Goal: Task Accomplishment & Management: Use online tool/utility

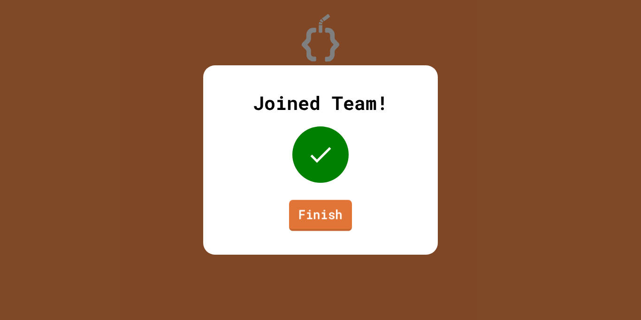
click at [328, 213] on link "Finish" at bounding box center [320, 214] width 63 height 31
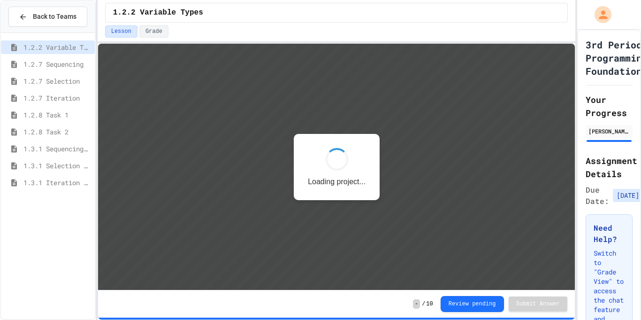
scroll to position [1, 0]
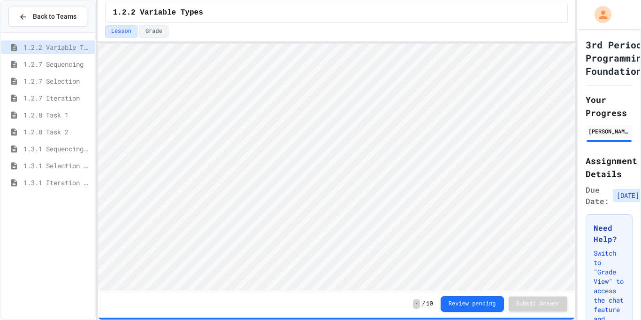
click at [74, 183] on span "1.3.1 Iteration Patterns/Trends" at bounding box center [57, 182] width 68 height 10
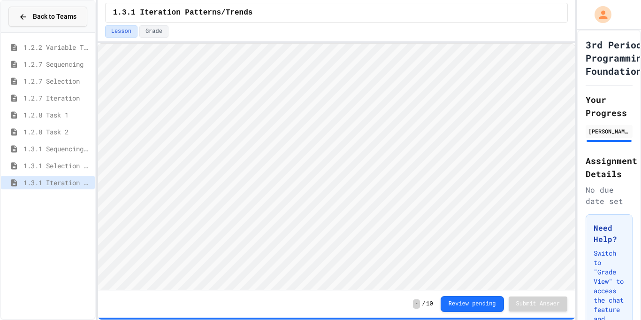
click at [41, 14] on span "Back to Teams" at bounding box center [55, 17] width 44 height 10
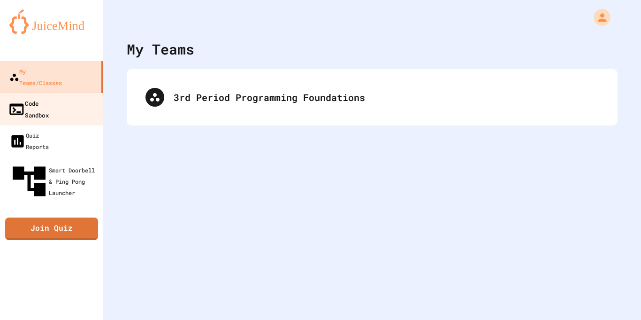
click at [74, 92] on link "Code Sandbox" at bounding box center [52, 108] width 107 height 33
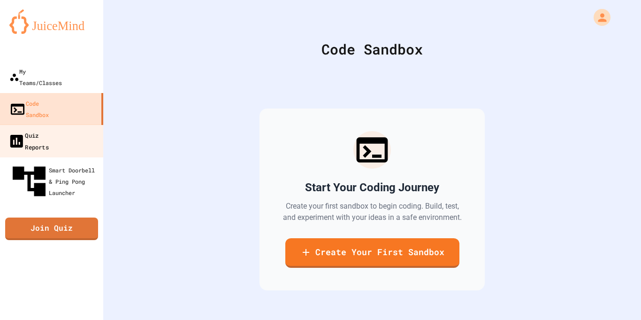
click at [69, 124] on link "Quiz Reports" at bounding box center [52, 140] width 107 height 33
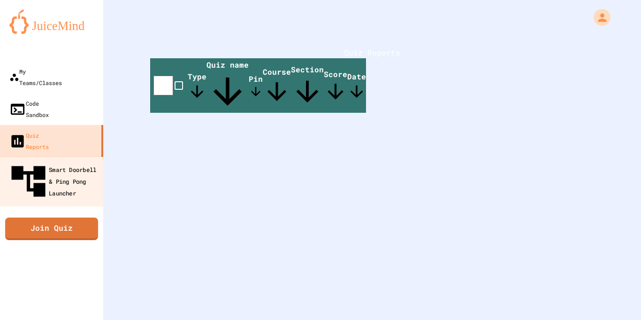
click at [69, 161] on div "Smart Doorbell & Ping Pong Launcher" at bounding box center [54, 181] width 93 height 41
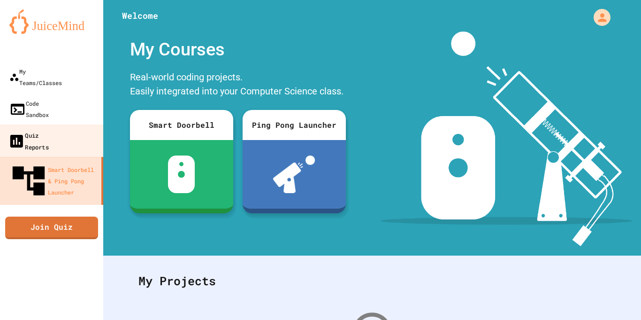
click at [73, 124] on link "Quiz Reports" at bounding box center [52, 140] width 107 height 33
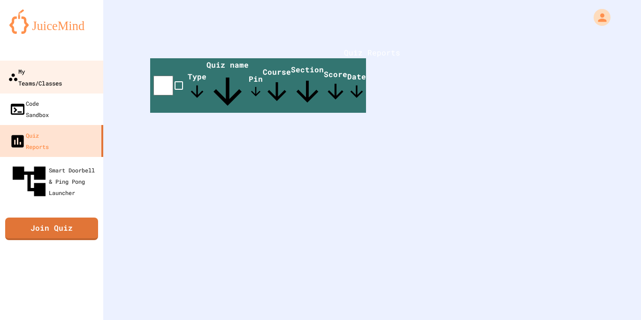
click at [54, 81] on link "My Teams/Classes" at bounding box center [52, 77] width 107 height 33
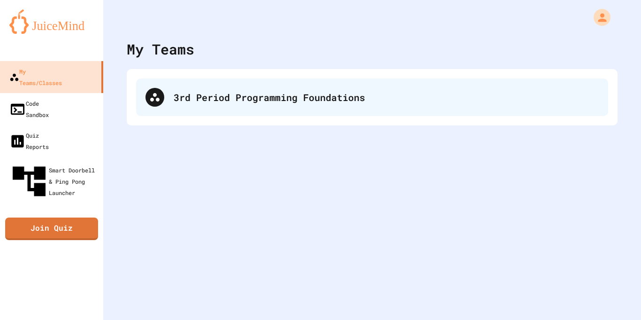
click at [201, 91] on div "3rd Period Programming Foundations" at bounding box center [386, 97] width 425 height 14
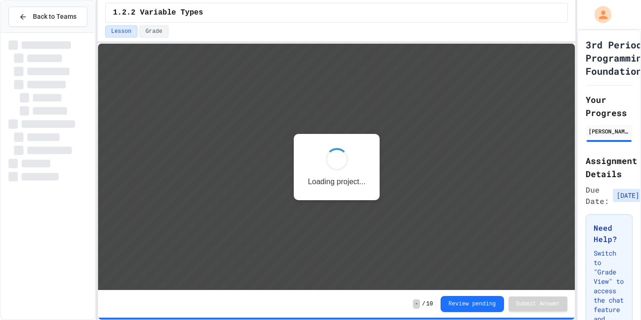
scroll to position [1, 0]
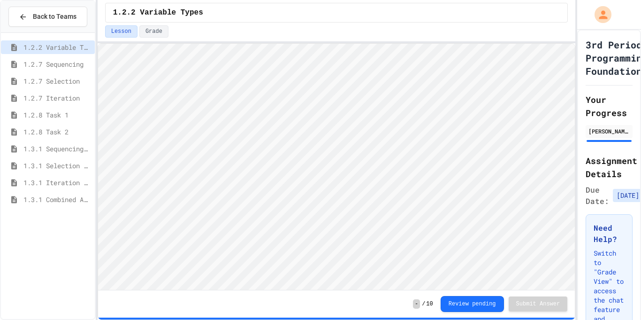
click at [63, 201] on span "1.3.1 Combined Algorithims" at bounding box center [57, 199] width 68 height 10
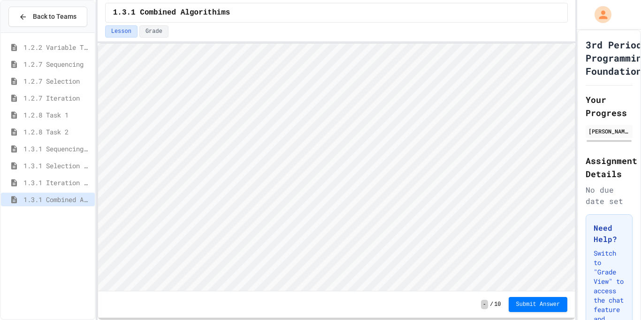
scroll to position [1, 0]
click at [556, 298] on button "Submit Answer" at bounding box center [538, 303] width 59 height 15
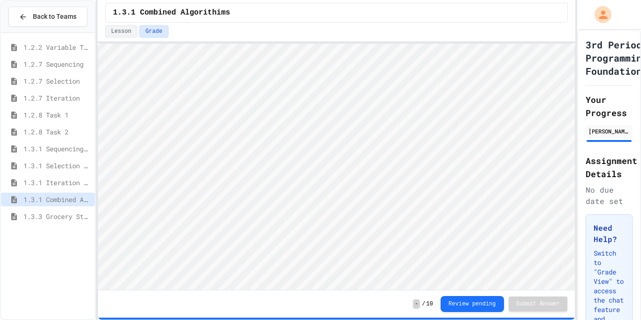
click at [42, 212] on span "1.3.3 Grocery Store Task" at bounding box center [57, 216] width 68 height 10
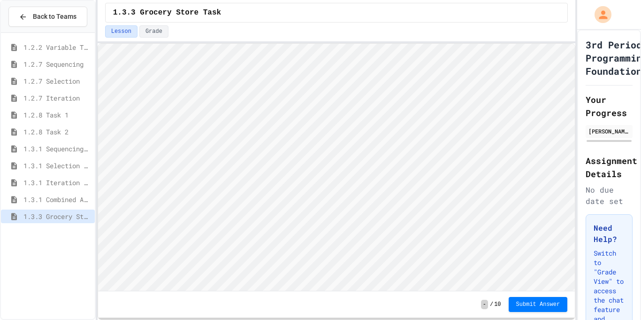
scroll to position [1, 0]
type textarea "*"
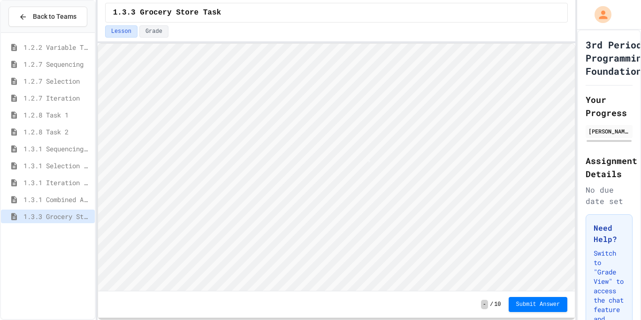
type textarea "*"
type textarea "**"
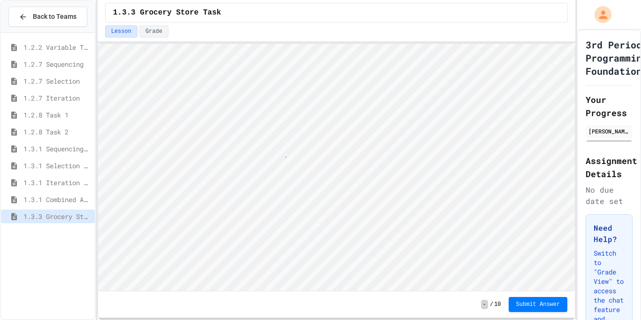
type textarea "*"
click at [535, 308] on button "Submit Answer" at bounding box center [538, 303] width 59 height 15
